Goal: Contribute content

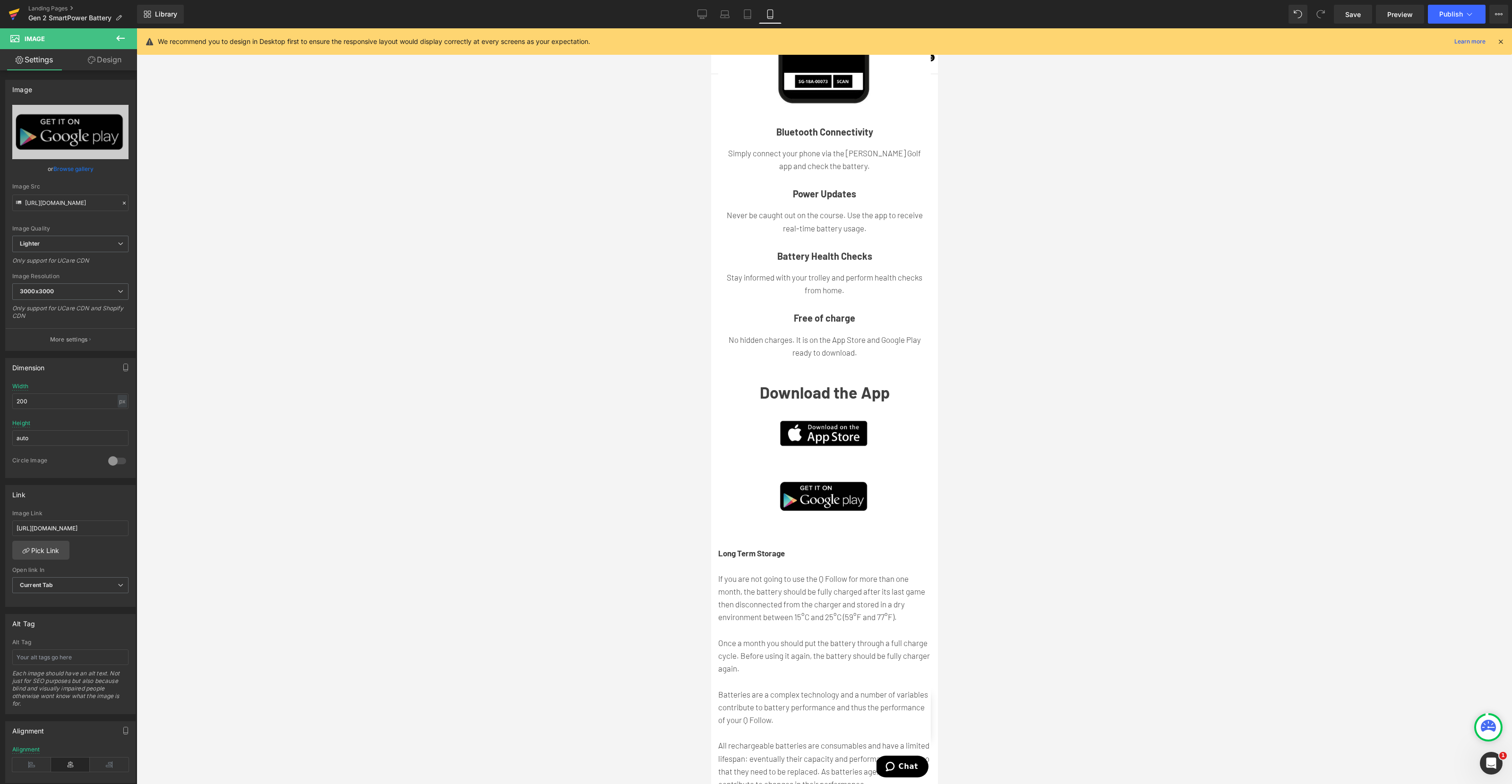
click at [11, 12] on icon at bounding box center [14, 12] width 11 height 6
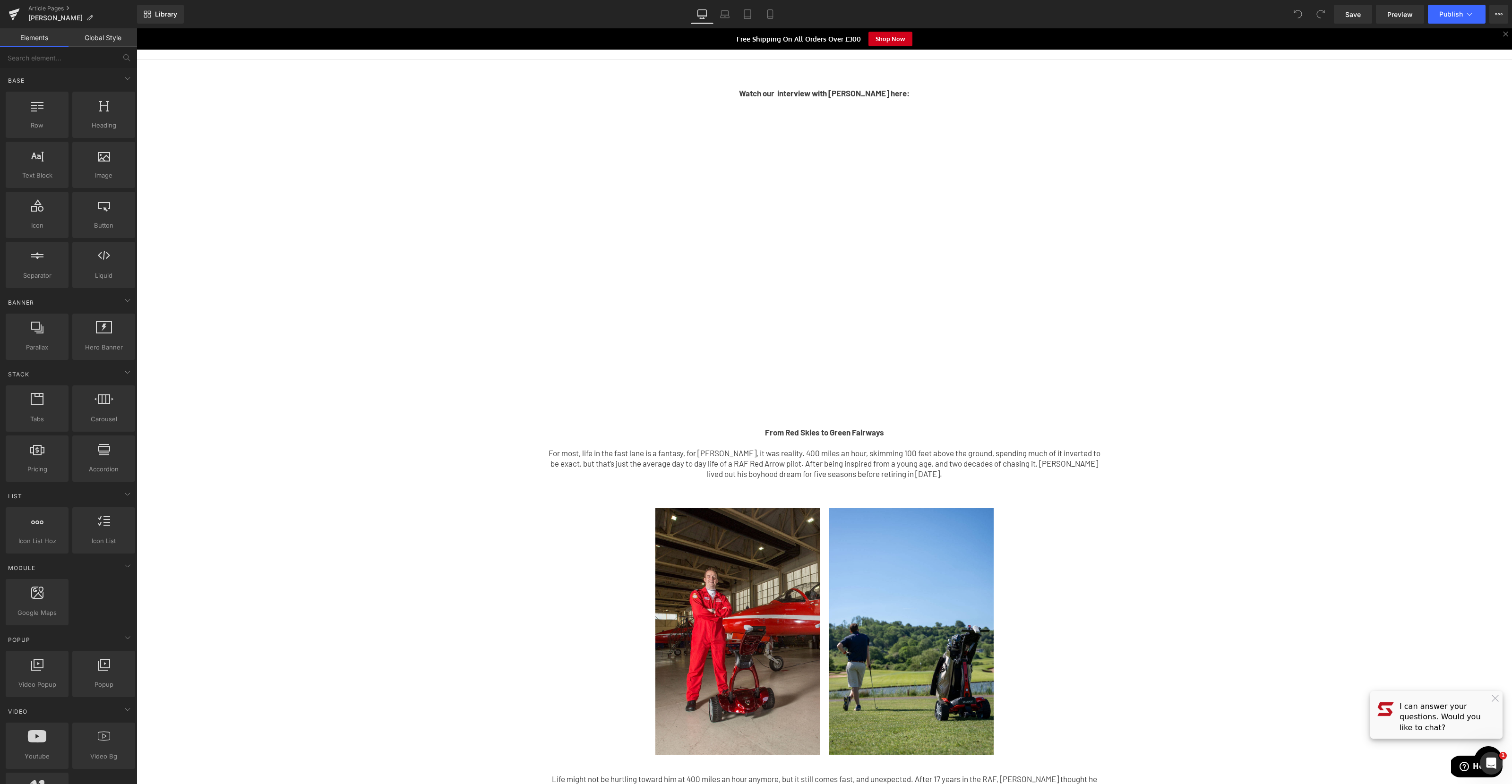
scroll to position [43, 0]
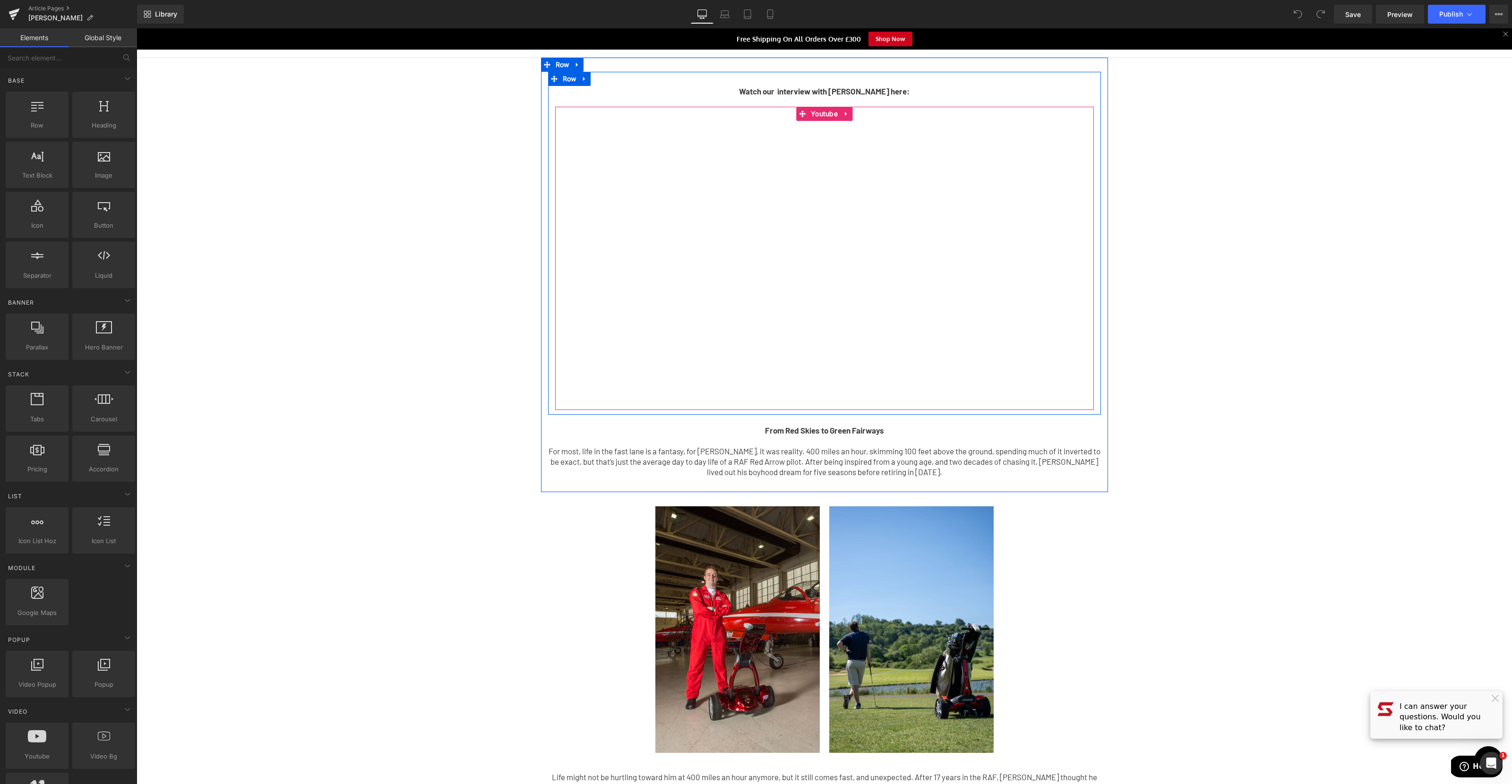
click at [606, 396] on div at bounding box center [824, 258] width 539 height 304
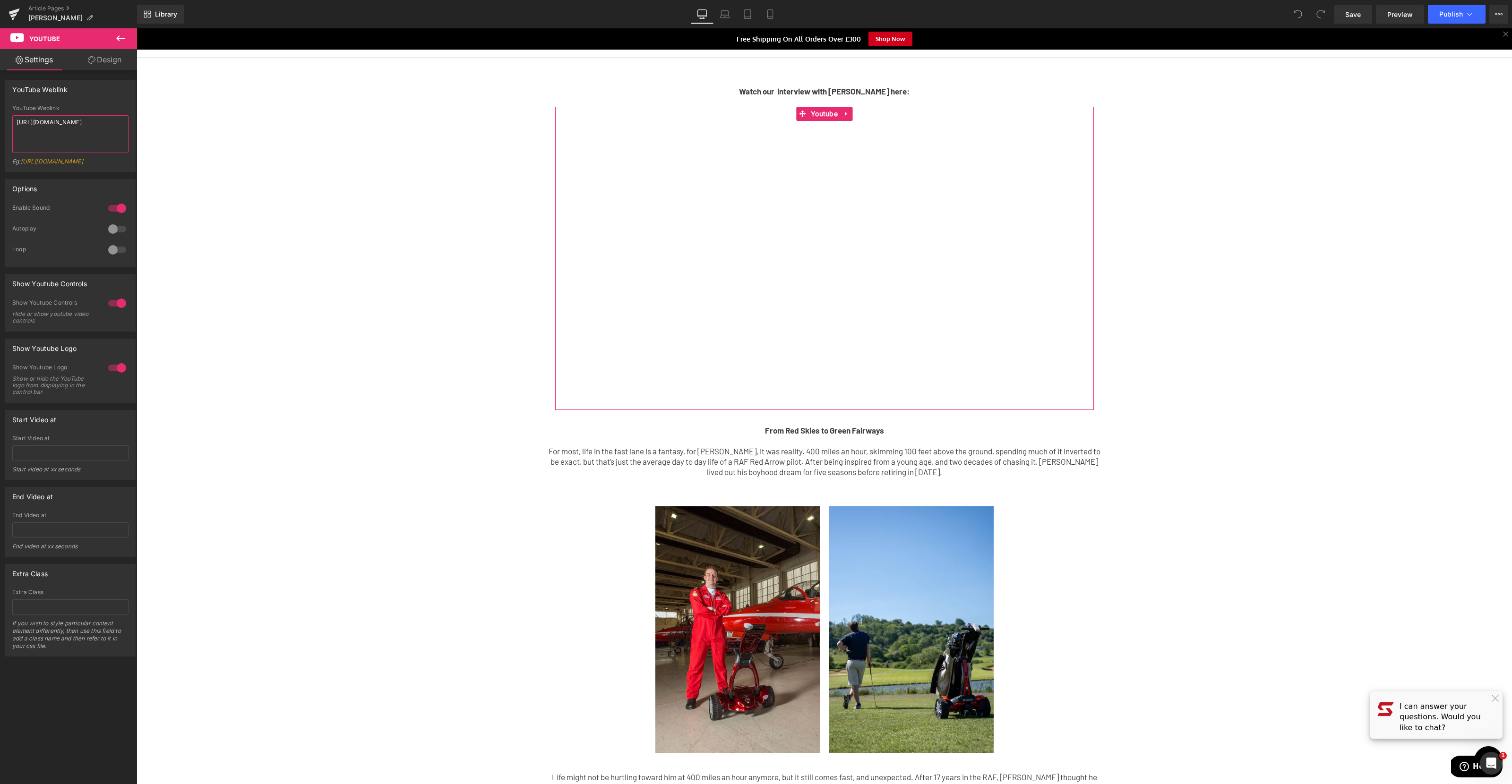
click at [95, 142] on textarea "https://www.youtube.com/watch?v=fwNV6UouL4c" at bounding box center [70, 134] width 116 height 38
click at [95, 142] on textarea "https://www.youtube.com/watch?v=fwNV6UouL4c" at bounding box center [70, 134] width 116 height 38
paste textarea "eur03.safelinks.protection.outlook.com/?url=https%3A%2F%2Fyoutu.be%2FtVet0jdjrk…"
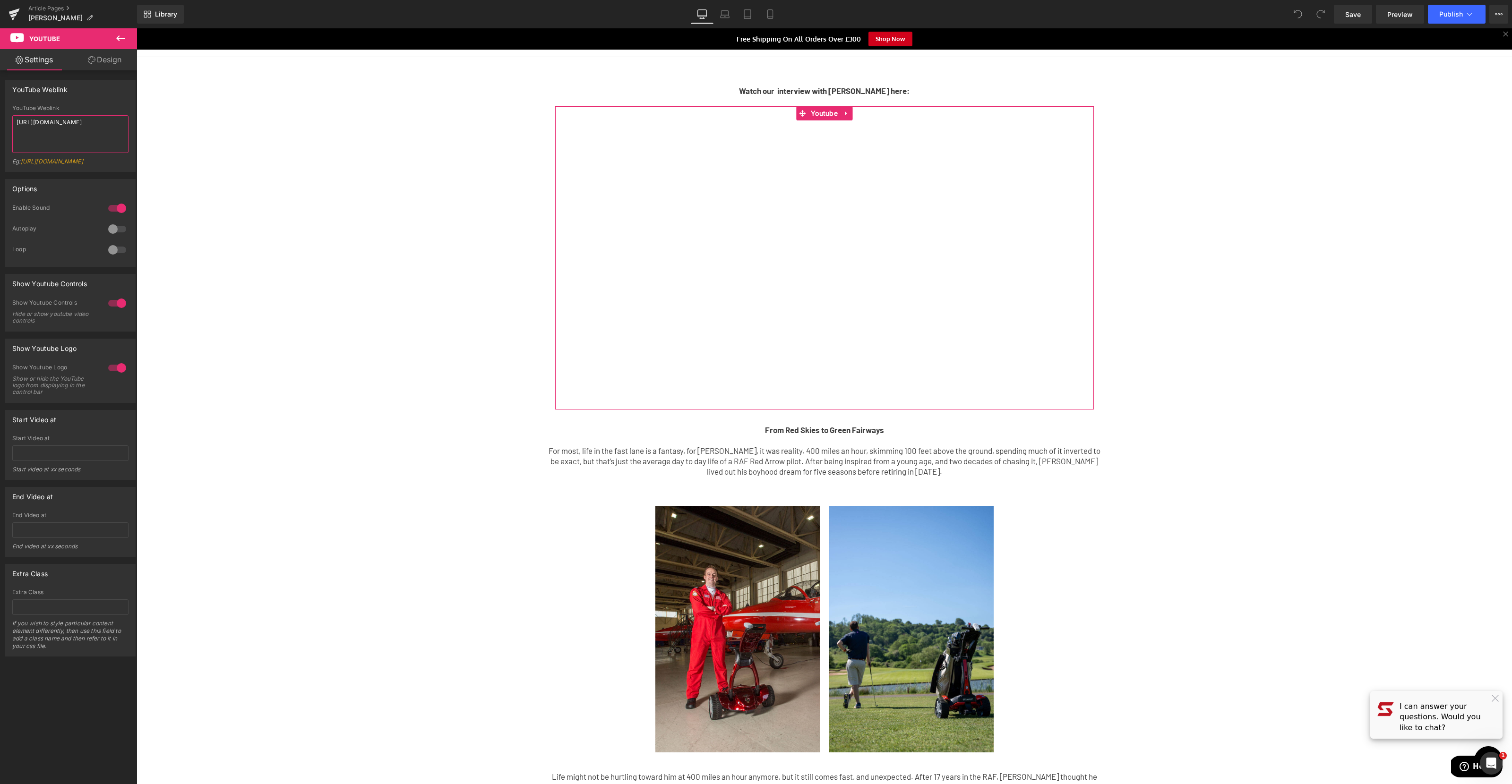
type textarea "https://eur03.safelinks.protection.outlook.com/?url=https%3A%2F%2Fyoutu.be%2FtV…"
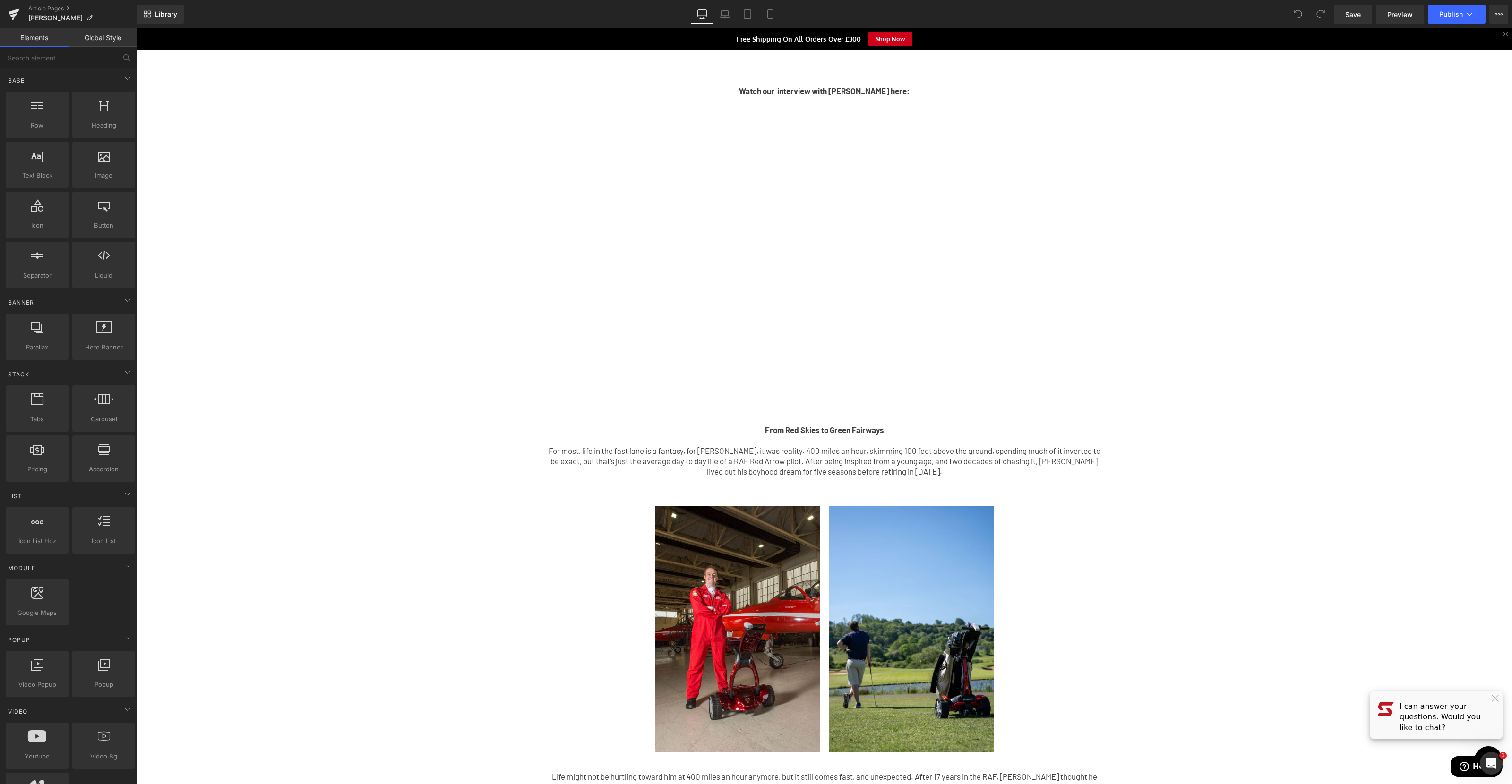
click at [312, 273] on div "Watch our interview with Mike here: Text Block Youtube Row From Red Skies to Gr…" at bounding box center [824, 505] width 1376 height 896
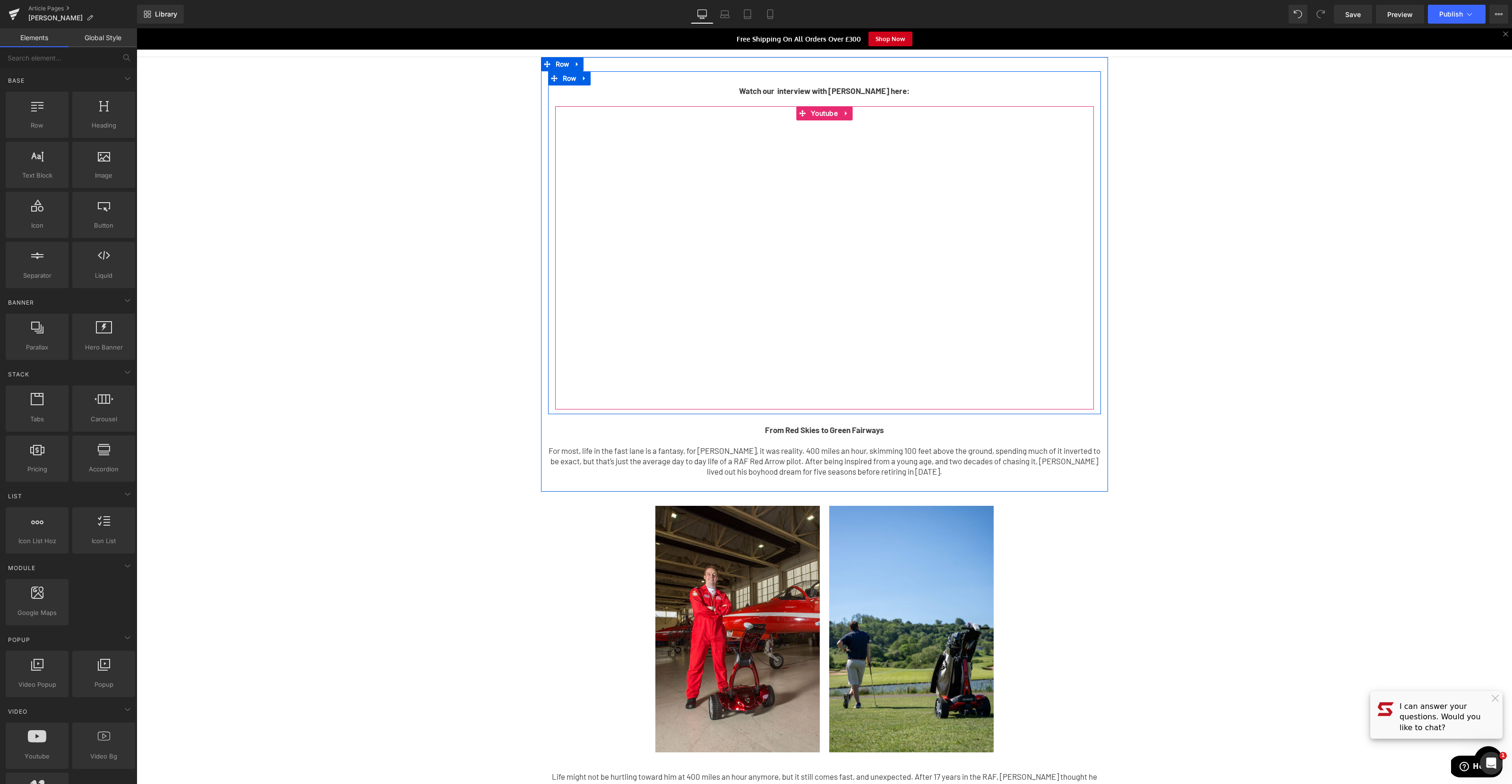
drag, startPoint x: 881, startPoint y: 197, endPoint x: 875, endPoint y: 197, distance: 6.0
click at [881, 197] on div at bounding box center [824, 257] width 539 height 304
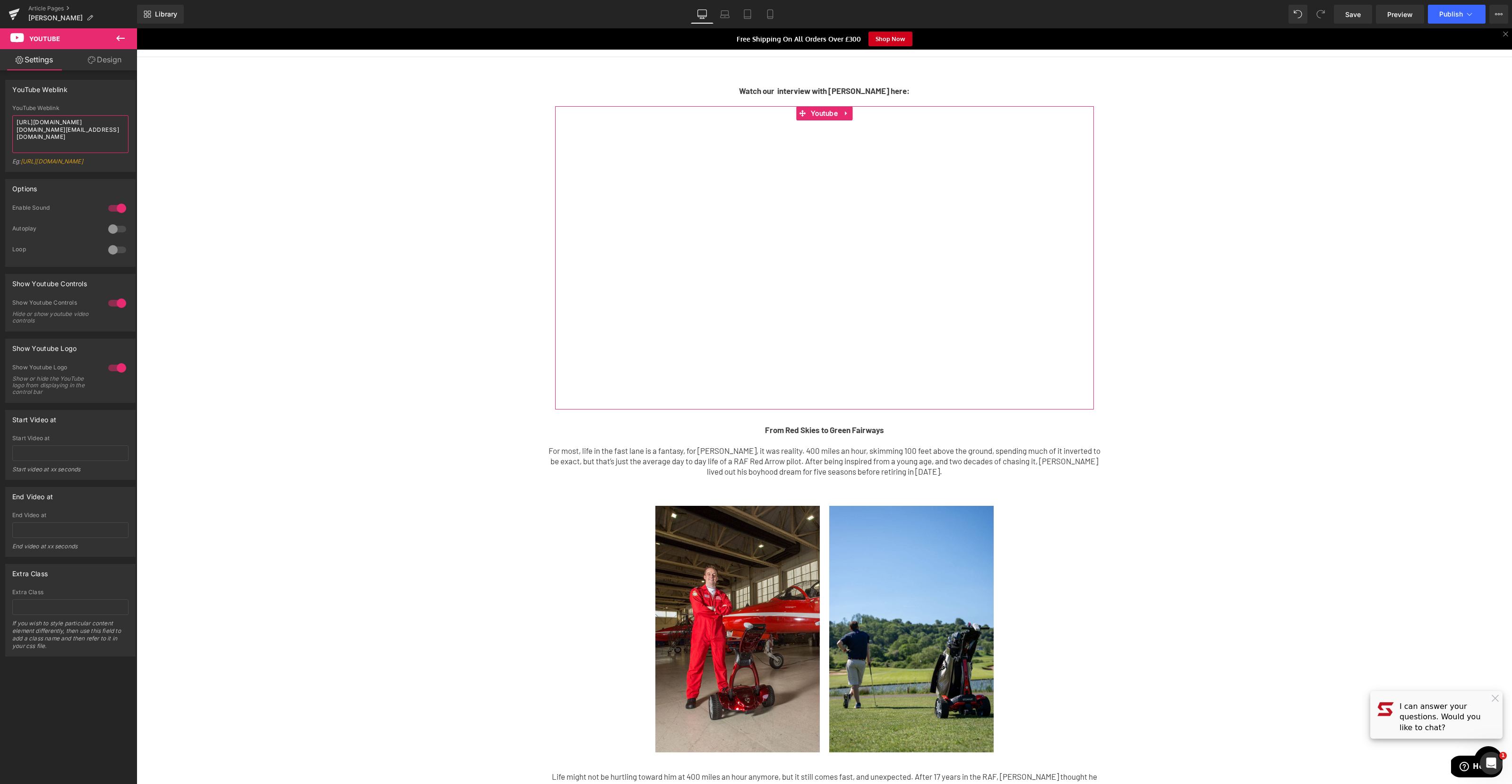
click at [93, 145] on textarea "https://eur03.safelinks.protection.outlook.com/?url=https%3A%2F%2Fyoutu.be%2FtV…" at bounding box center [70, 134] width 116 height 38
paste textarea "https://youtu.be/tVet0jdjrk0?si=HYpobMpVWq2qaT62"
type textarea "https://youtu.be/tVet0jdjrk0?si=HYpobMpVWq2qaT62"
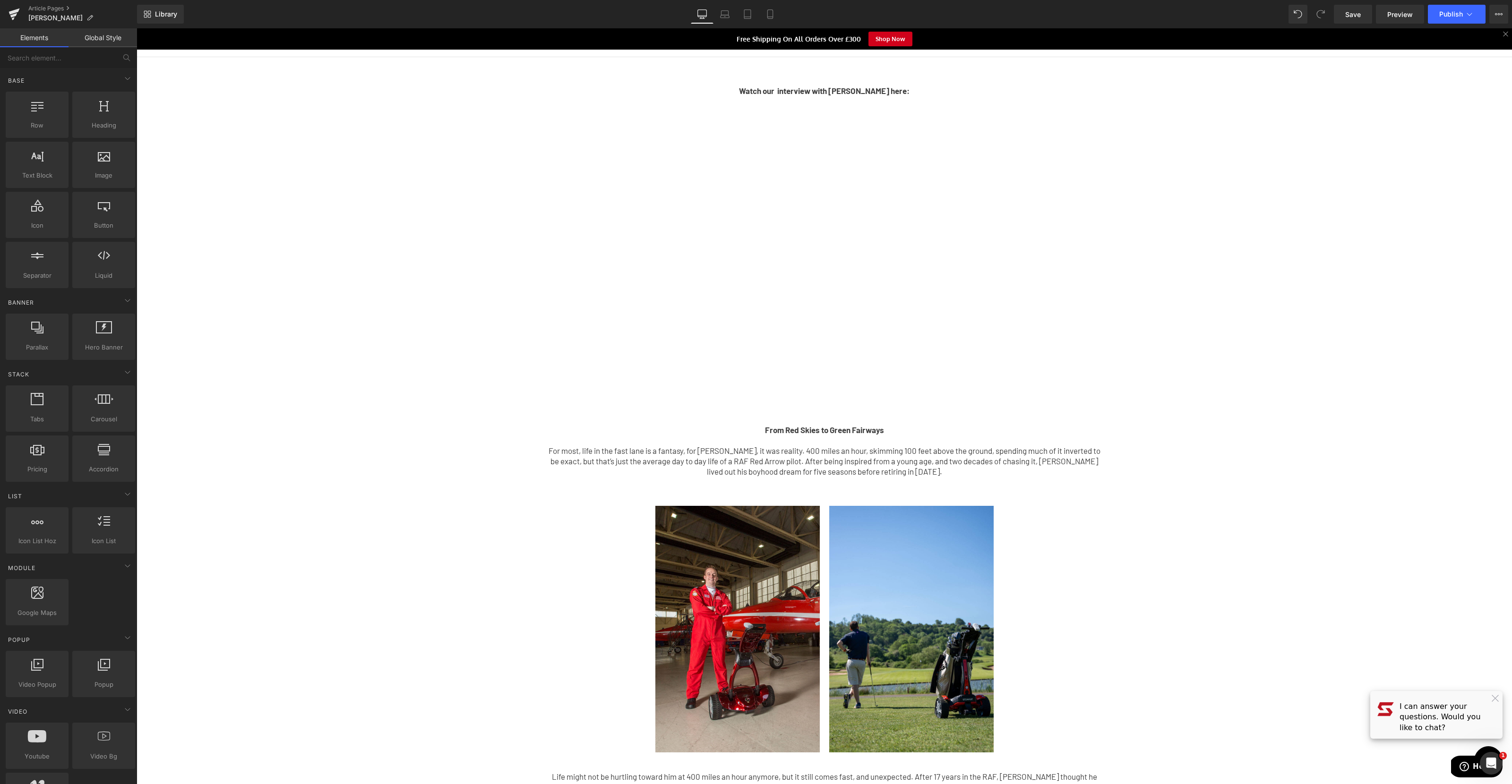
click at [248, 284] on div "Watch our interview with Mike here: Text Block Youtube Row From Red Skies to Gr…" at bounding box center [824, 505] width 1376 height 896
